Goal: Browse casually

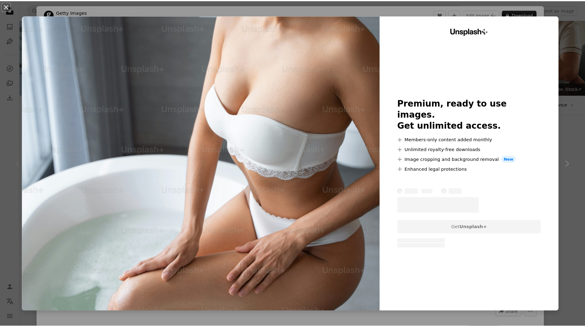
scroll to position [92, 0]
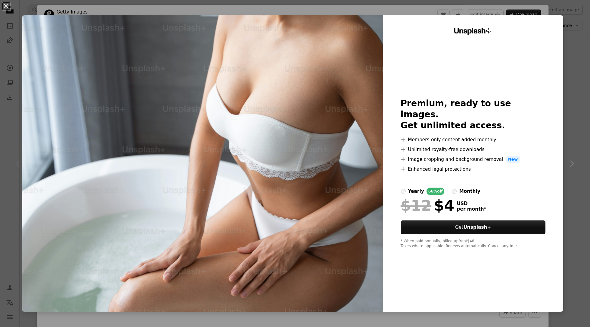
click at [8, 2] on button "An X shape" at bounding box center [5, 5] width 7 height 7
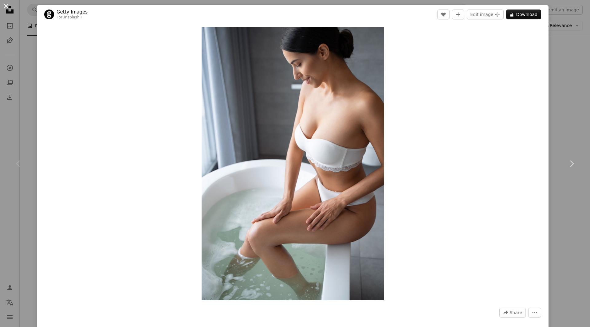
click at [6, 4] on button "An X shape" at bounding box center [5, 5] width 7 height 7
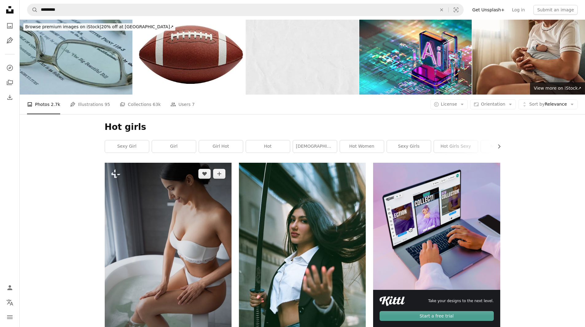
click at [185, 226] on img at bounding box center [168, 258] width 127 height 190
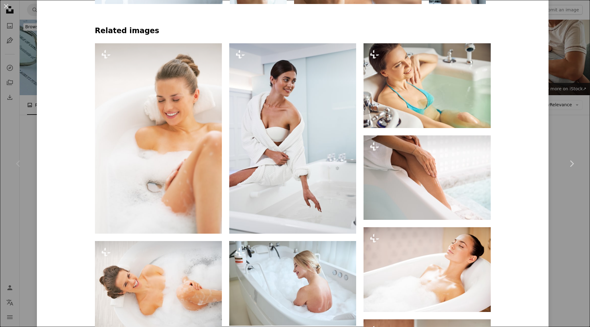
scroll to position [522, 0]
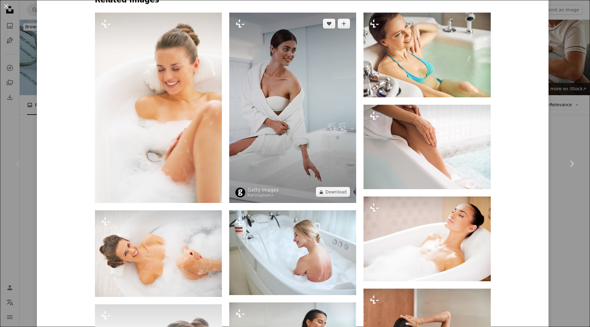
click at [284, 87] on img at bounding box center [292, 108] width 127 height 190
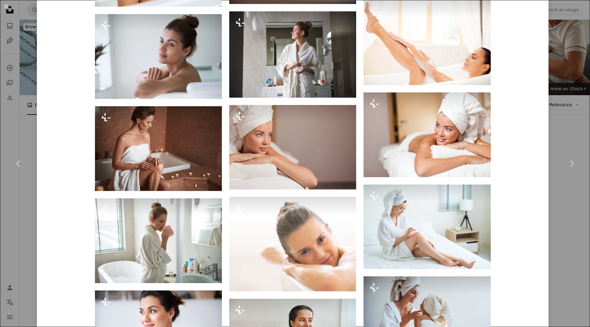
scroll to position [1223, 0]
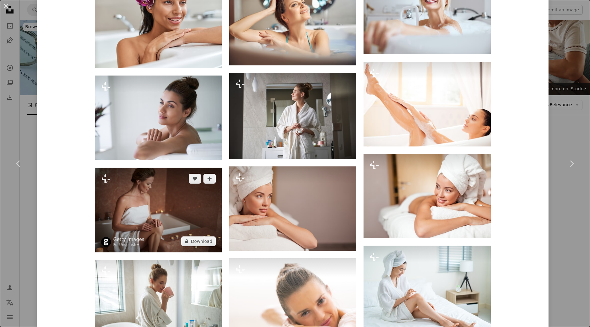
click at [154, 198] on img at bounding box center [158, 210] width 127 height 85
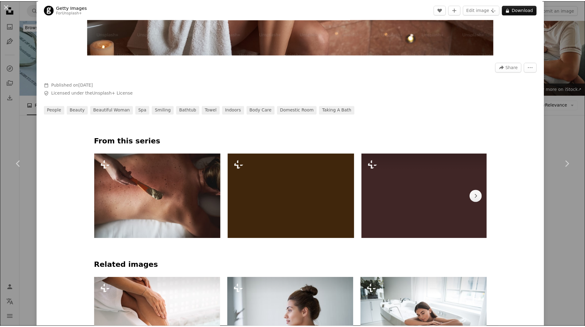
scroll to position [430, 0]
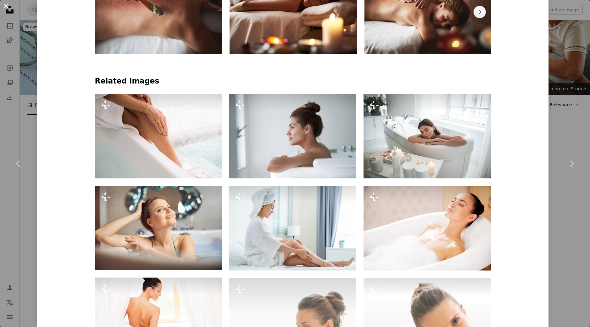
click at [3, 6] on button "An X shape" at bounding box center [5, 5] width 7 height 7
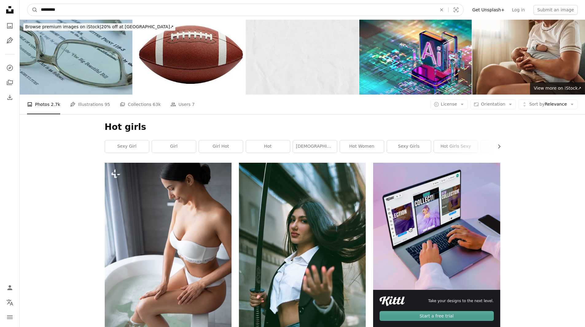
click at [170, 9] on input "*********" at bounding box center [236, 10] width 397 height 12
type input "********"
click at [27, 4] on button "A magnifying glass" at bounding box center [32, 10] width 10 height 12
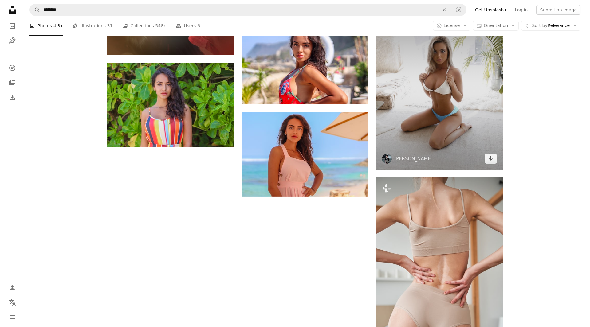
scroll to position [952, 0]
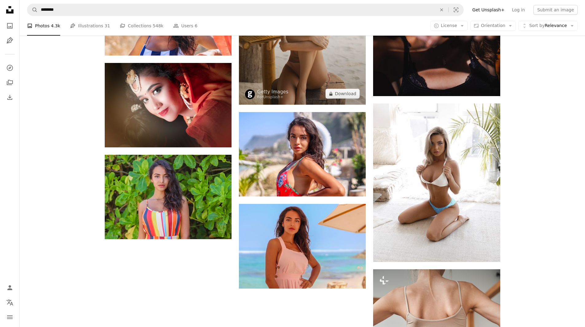
click at [287, 71] on img at bounding box center [302, 9] width 127 height 190
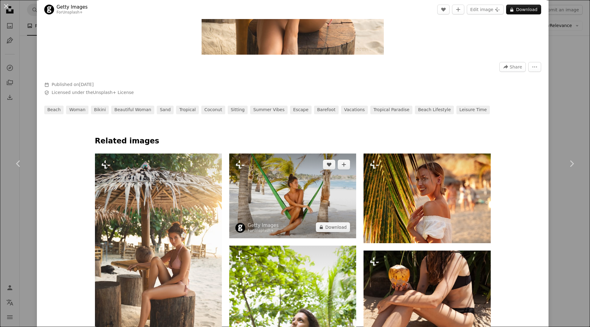
scroll to position [369, 0]
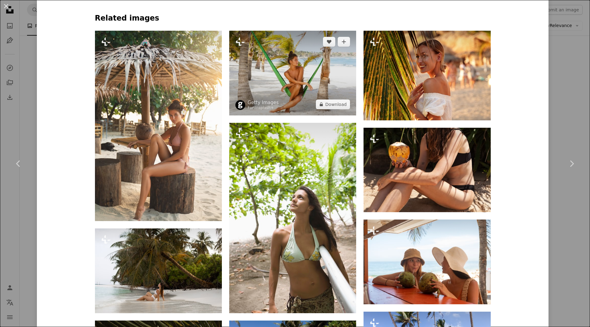
click at [309, 62] on img at bounding box center [292, 73] width 127 height 84
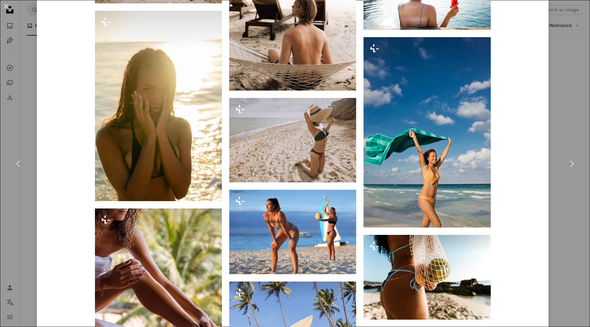
scroll to position [1658, 0]
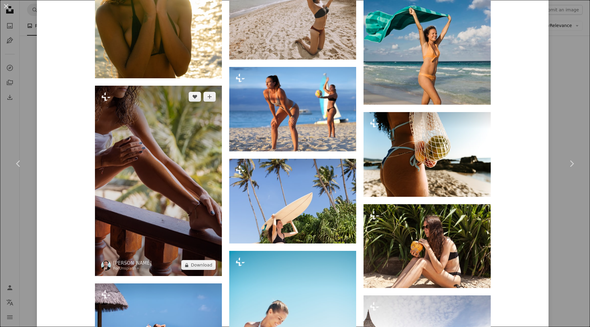
click at [143, 154] on img at bounding box center [158, 181] width 127 height 190
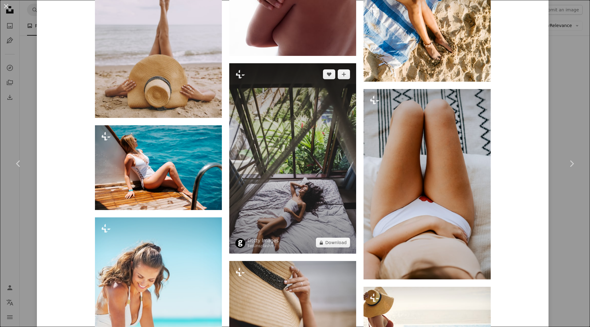
scroll to position [1505, 0]
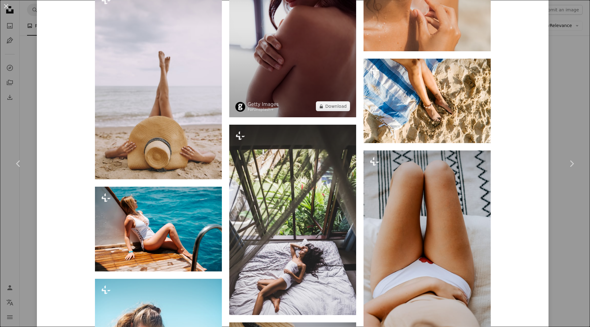
click at [288, 74] on img at bounding box center [292, 22] width 127 height 190
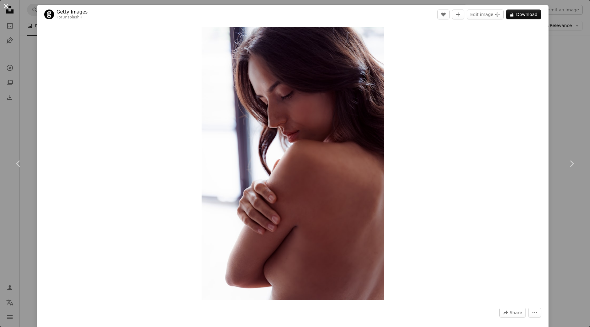
click at [7, 6] on button "An X shape" at bounding box center [5, 5] width 7 height 7
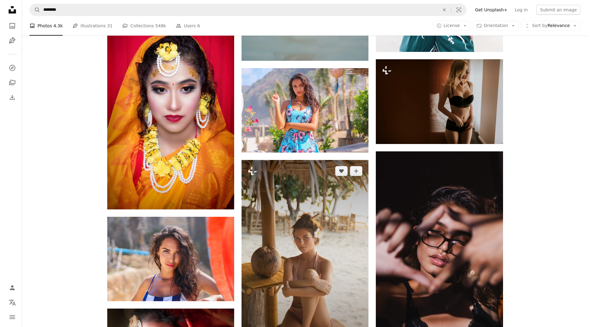
scroll to position [860, 0]
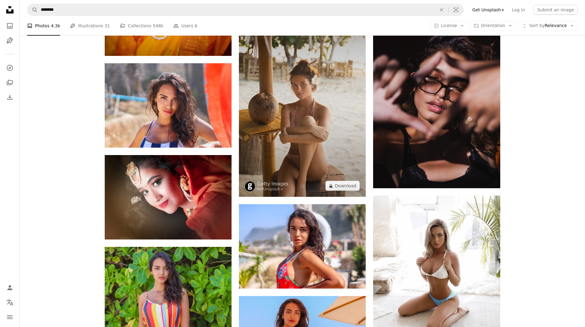
click at [281, 139] on img at bounding box center [302, 101] width 127 height 190
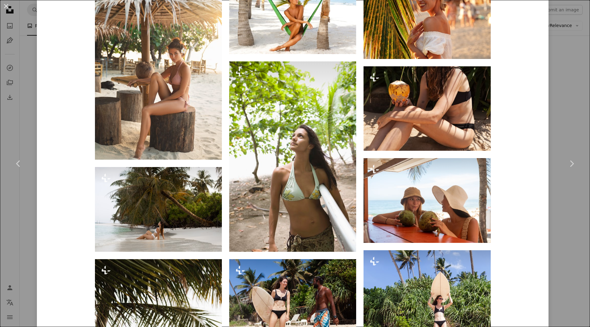
scroll to position [338, 0]
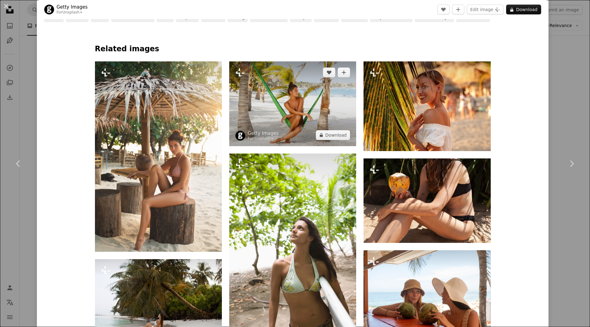
click at [310, 107] on img at bounding box center [292, 103] width 127 height 84
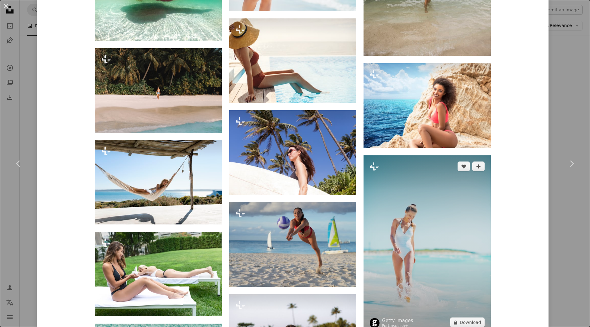
scroll to position [1843, 0]
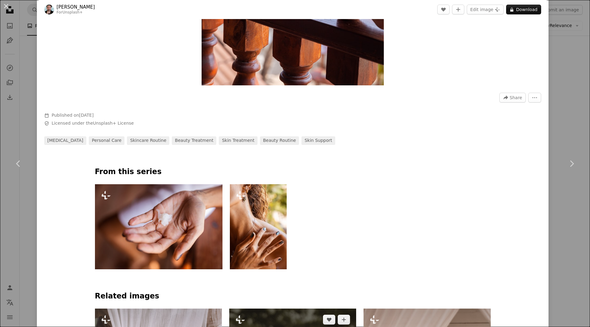
scroll to position [399, 0]
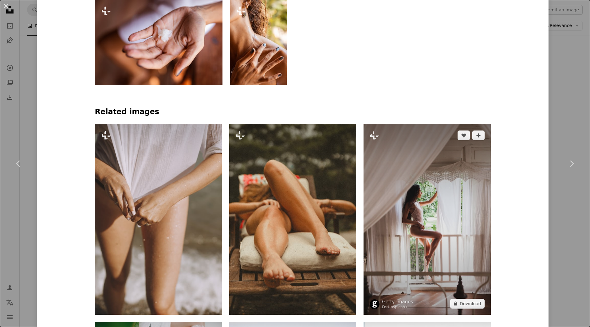
click at [436, 201] on img at bounding box center [426, 219] width 127 height 190
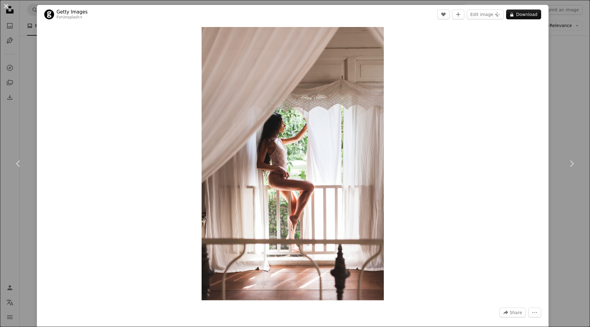
click at [9, 4] on button "An X shape" at bounding box center [5, 5] width 7 height 7
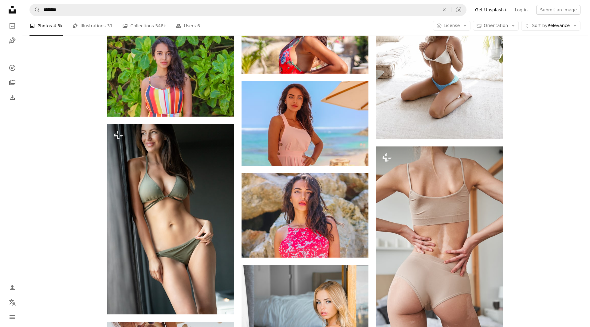
scroll to position [1106, 0]
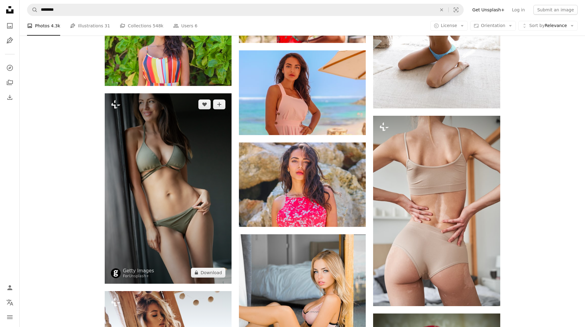
click at [178, 155] on img at bounding box center [168, 188] width 127 height 190
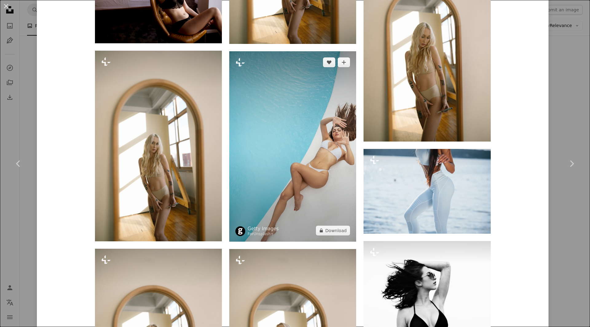
scroll to position [1351, 0]
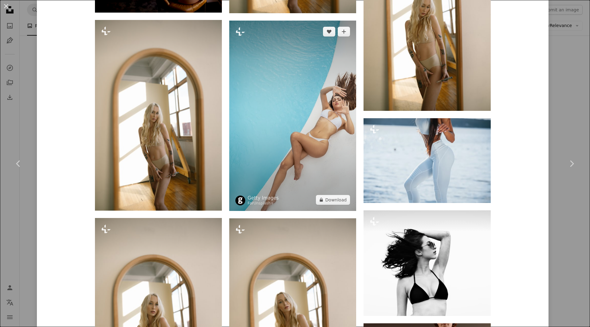
click at [291, 110] on img at bounding box center [292, 116] width 127 height 190
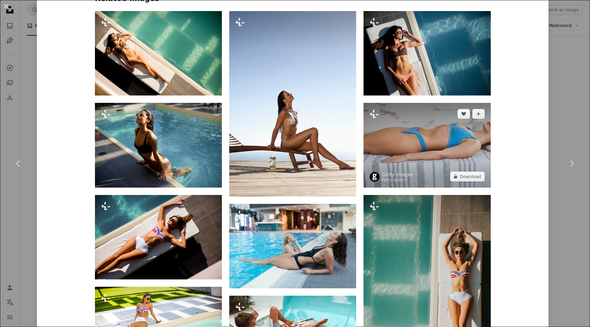
scroll to position [491, 0]
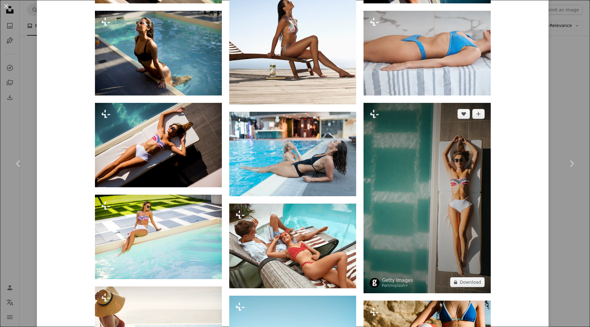
click at [453, 183] on img at bounding box center [426, 198] width 127 height 190
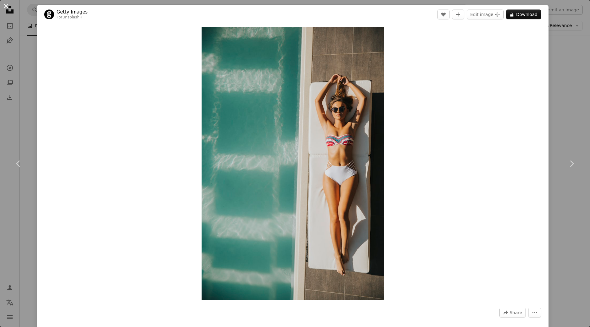
click at [6, 3] on button "An X shape" at bounding box center [5, 5] width 7 height 7
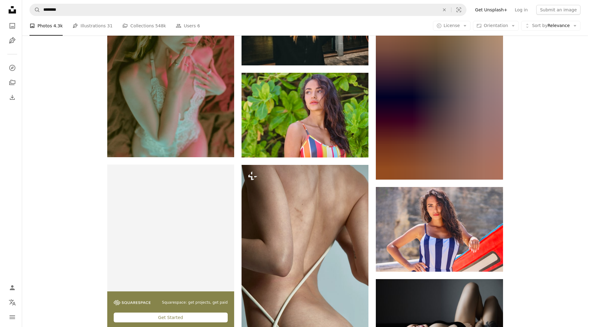
scroll to position [1781, 0]
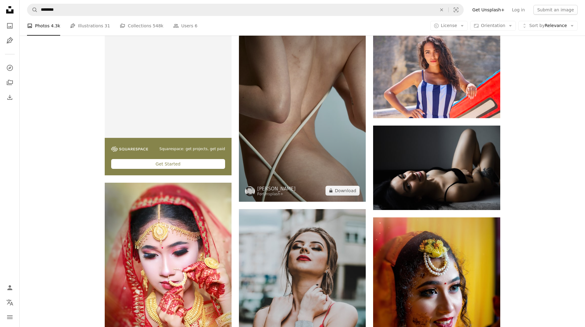
click at [286, 99] on img at bounding box center [302, 106] width 127 height 190
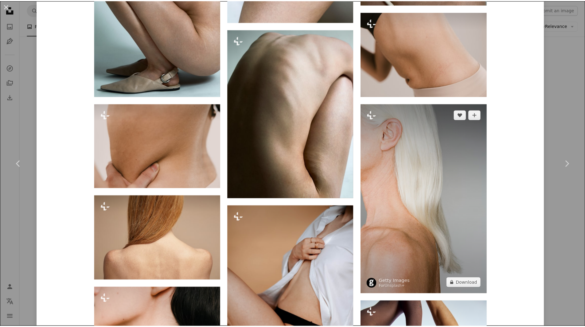
scroll to position [1198, 0]
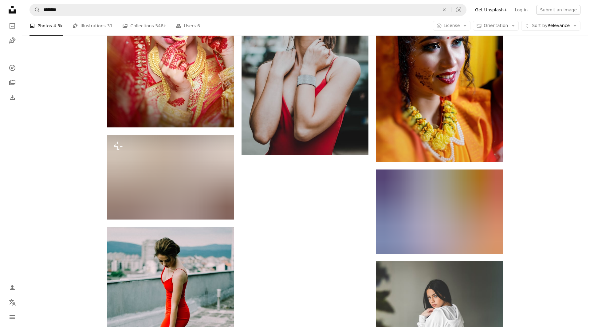
scroll to position [1781, 0]
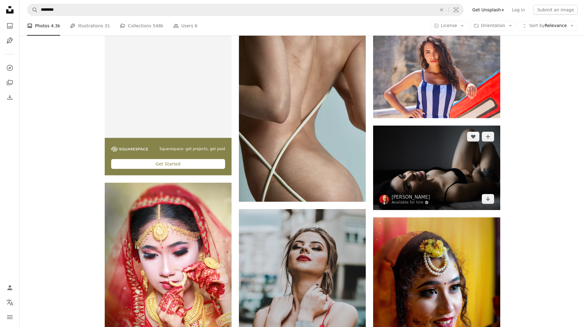
click at [437, 167] on img at bounding box center [436, 168] width 127 height 84
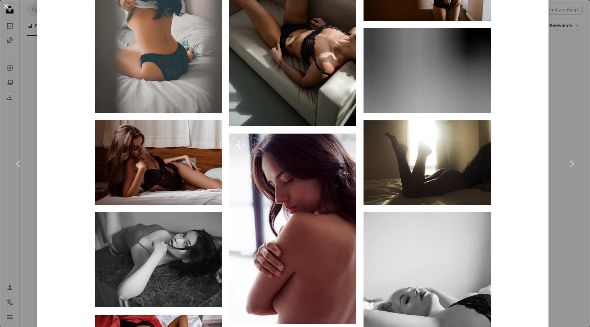
scroll to position [829, 0]
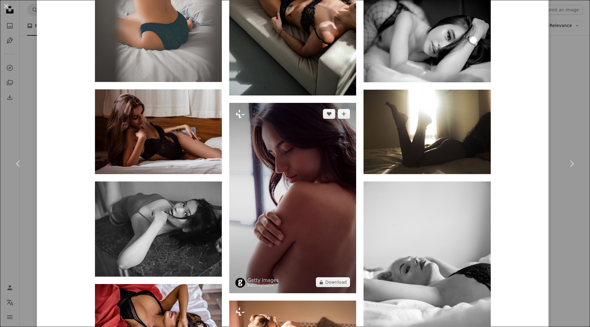
click at [288, 154] on img at bounding box center [292, 198] width 127 height 190
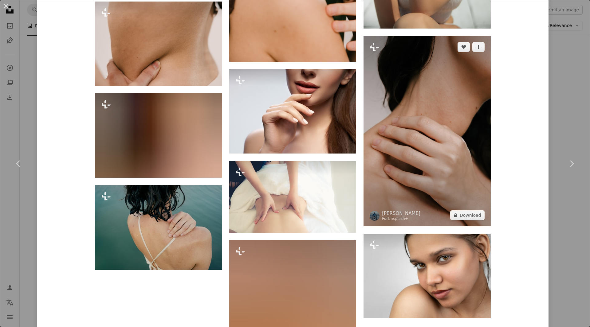
scroll to position [2795, 0]
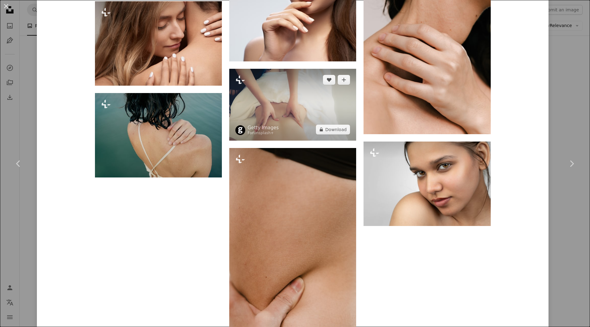
click at [314, 116] on img at bounding box center [292, 105] width 127 height 72
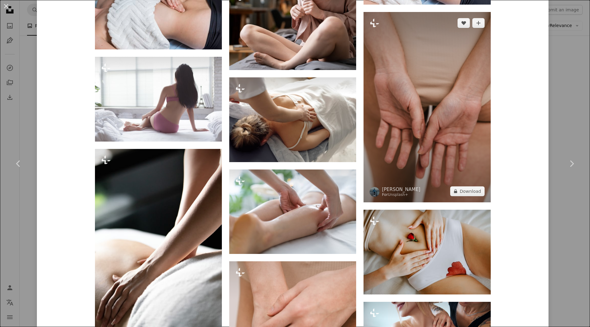
scroll to position [1167, 0]
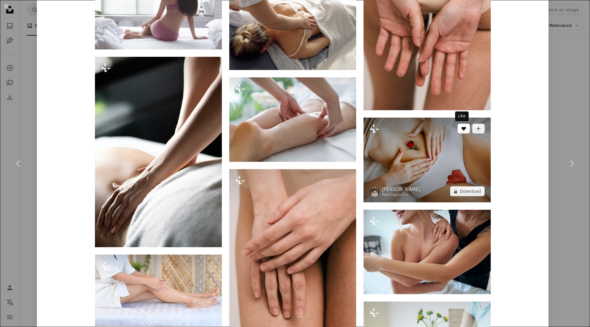
click at [457, 132] on button "A heart" at bounding box center [463, 129] width 12 height 10
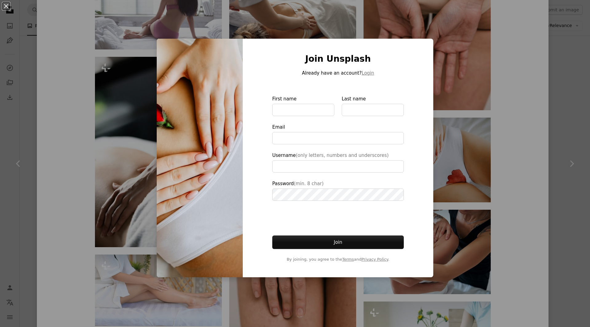
click at [463, 32] on div "An X shape Join Unsplash Already have an account? Login First name Last name Em…" at bounding box center [295, 163] width 590 height 327
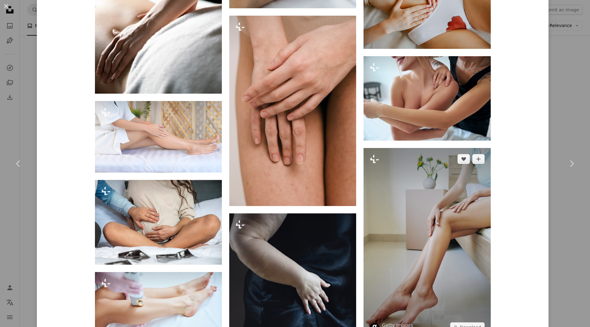
scroll to position [1351, 0]
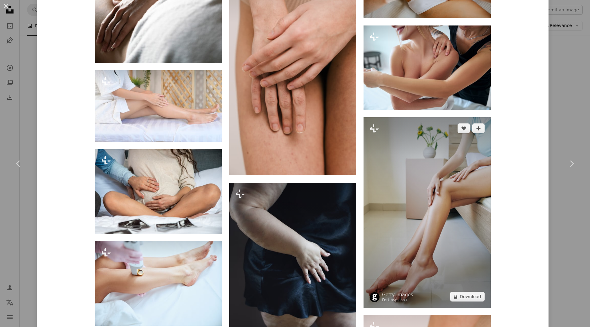
click at [444, 184] on img at bounding box center [426, 212] width 127 height 190
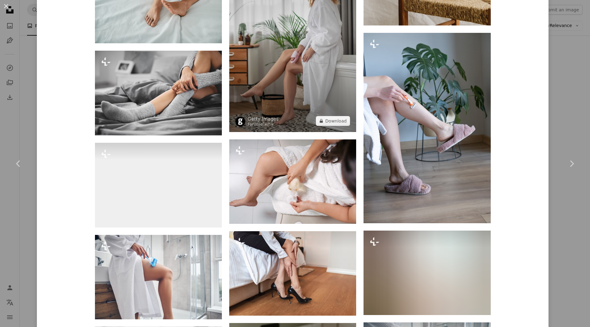
scroll to position [2518, 0]
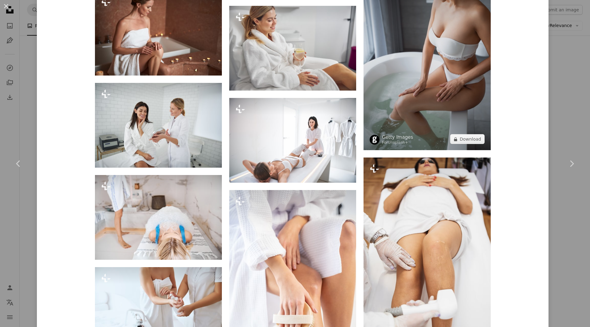
scroll to position [2273, 0]
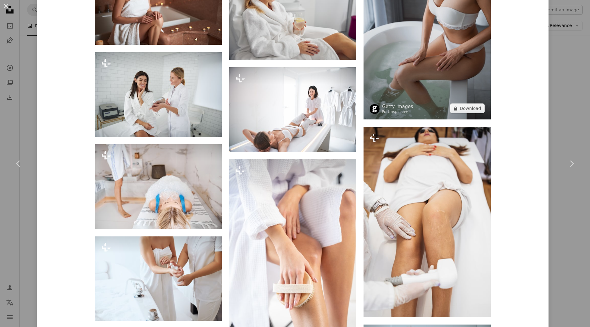
click at [440, 58] on img at bounding box center [426, 24] width 127 height 190
